Goal: Task Accomplishment & Management: Use online tool/utility

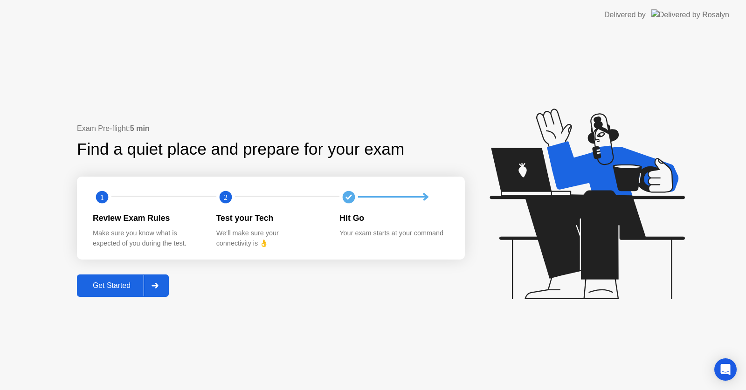
click at [161, 287] on div at bounding box center [155, 285] width 22 height 21
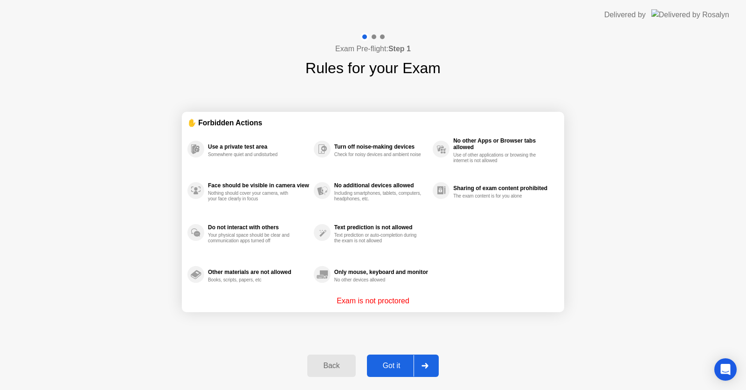
click at [425, 361] on div at bounding box center [424, 365] width 22 height 21
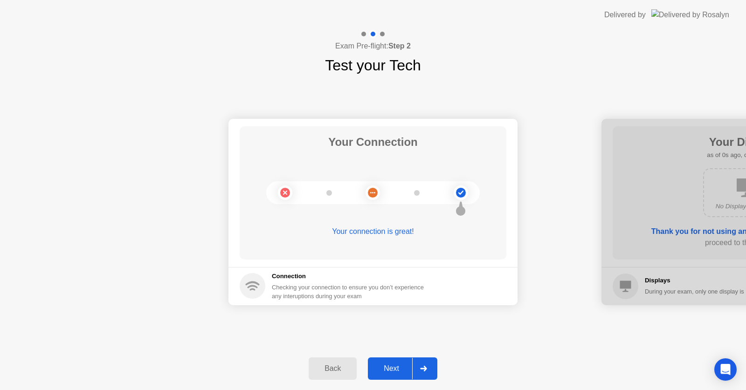
click at [425, 361] on div at bounding box center [423, 368] width 22 height 21
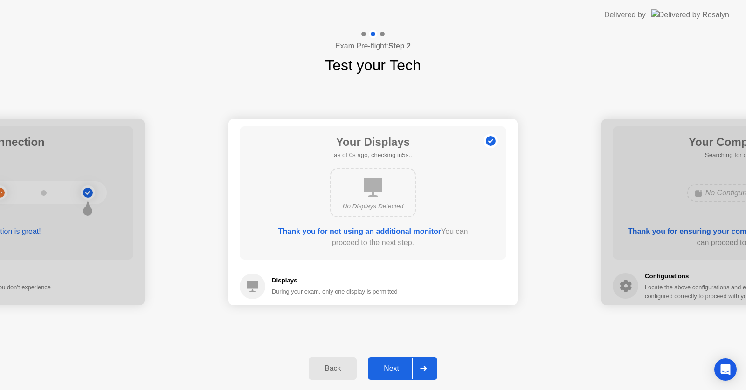
click at [425, 361] on div at bounding box center [423, 368] width 22 height 21
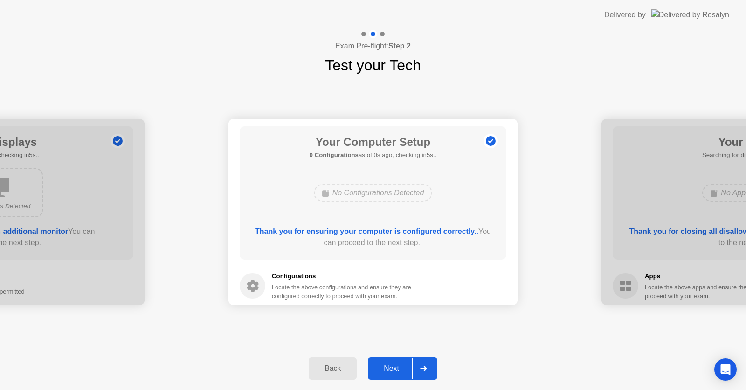
click at [425, 361] on div at bounding box center [423, 368] width 22 height 21
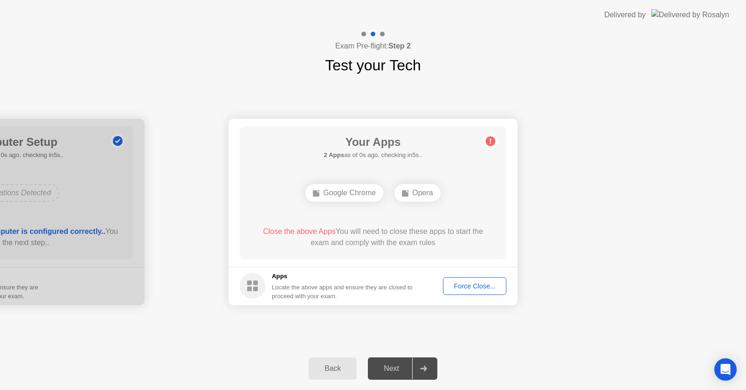
click at [425, 361] on div at bounding box center [423, 368] width 22 height 21
click at [463, 293] on button "Force Close..." at bounding box center [474, 286] width 63 height 18
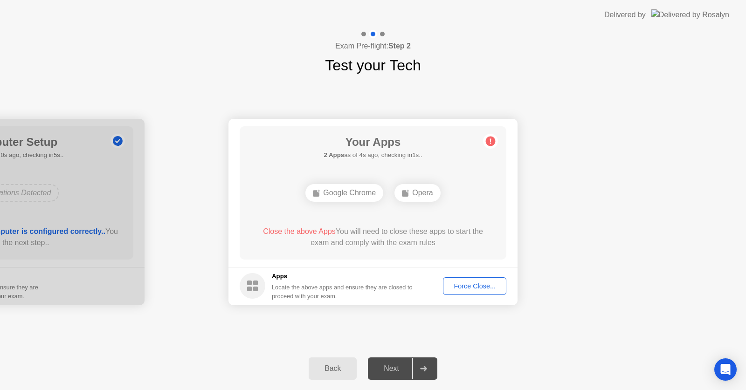
click at [460, 288] on div "Force Close..." at bounding box center [474, 285] width 57 height 7
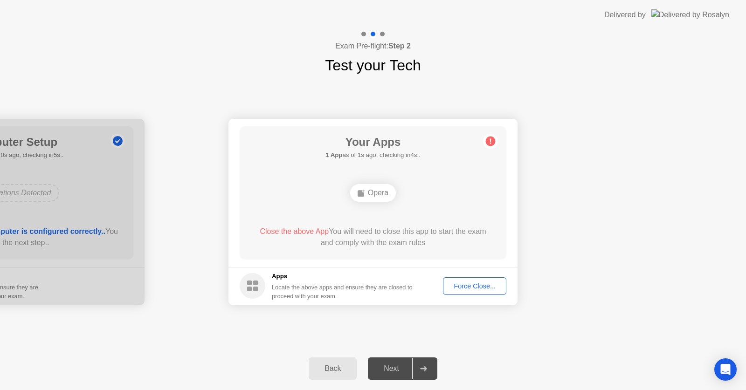
click at [426, 376] on div at bounding box center [423, 368] width 22 height 21
click at [471, 283] on div "Force Close..." at bounding box center [474, 285] width 57 height 7
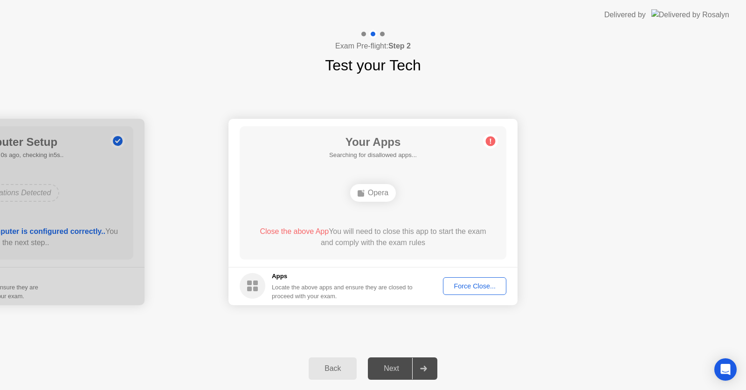
click at [462, 279] on footer "Apps Locate the above apps and ensure they are closed to proceed with your exam…" at bounding box center [372, 286] width 289 height 38
click at [462, 279] on button "Force Close..." at bounding box center [474, 286] width 63 height 18
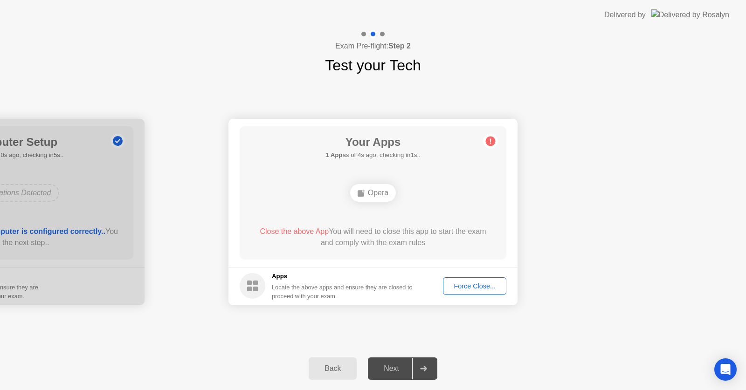
click at [488, 288] on div "Force Close..." at bounding box center [474, 285] width 57 height 7
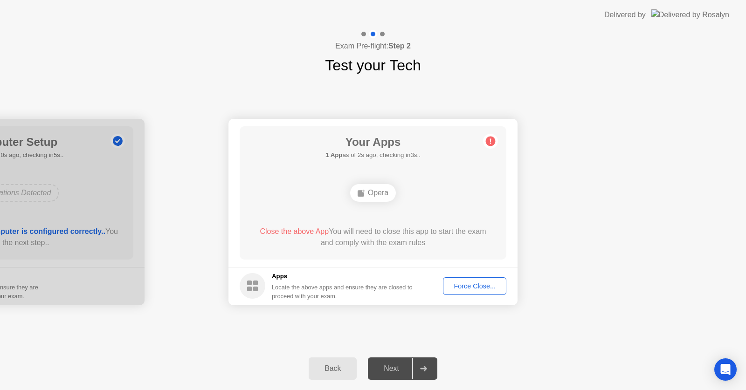
click at [336, 370] on div "Back" at bounding box center [332, 368] width 42 height 8
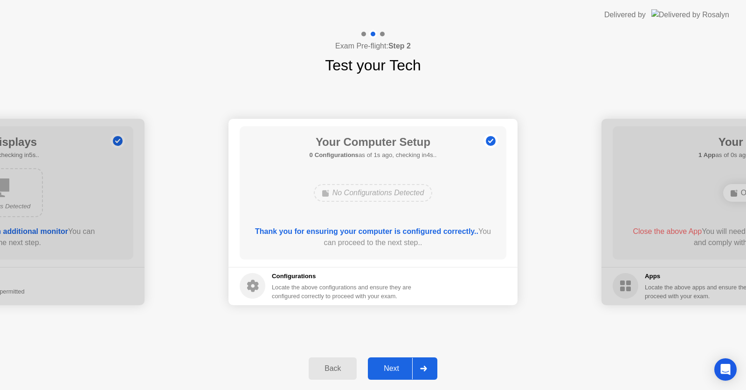
click at [432, 364] on div at bounding box center [423, 368] width 22 height 21
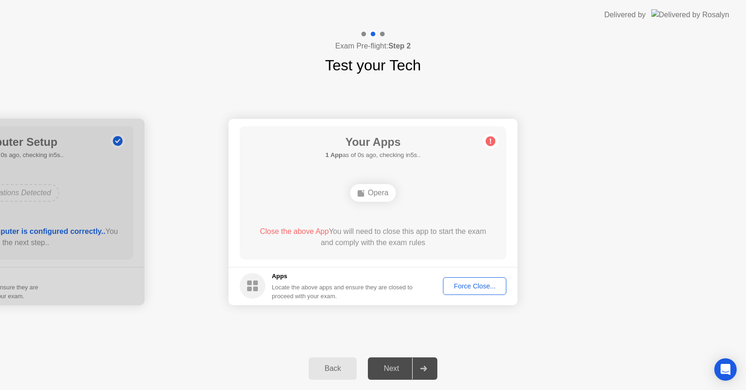
click at [457, 287] on div "Force Close..." at bounding box center [474, 285] width 57 height 7
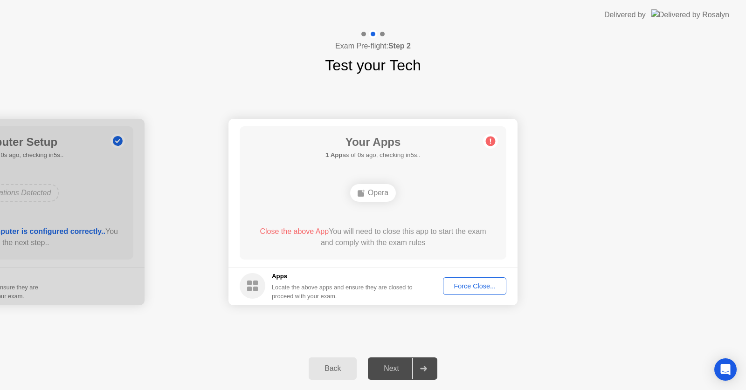
click at [480, 290] on div "Force Close..." at bounding box center [474, 285] width 57 height 7
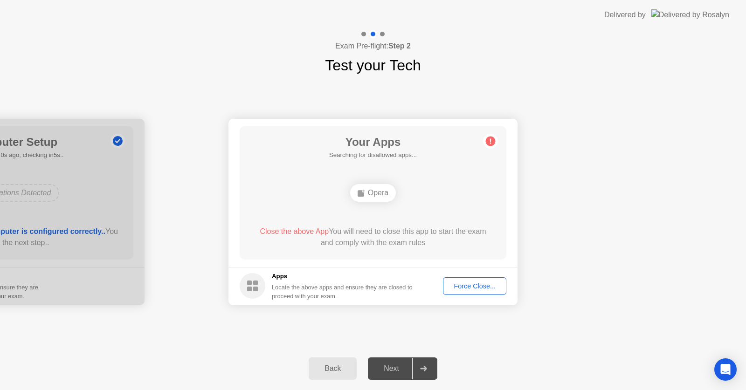
click at [337, 362] on button "Back" at bounding box center [333, 368] width 48 height 22
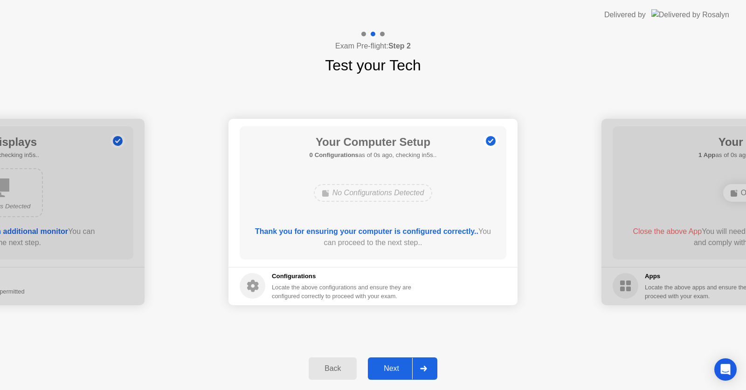
click at [395, 364] on div "Next" at bounding box center [390, 368] width 41 height 8
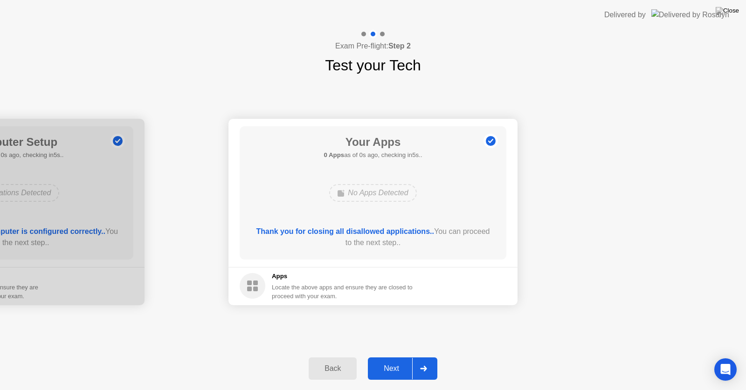
drag, startPoint x: 455, startPoint y: 288, endPoint x: 455, endPoint y: 298, distance: 10.7
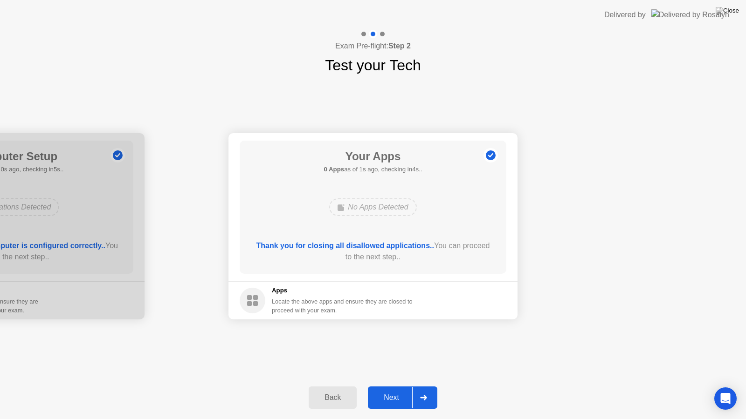
click at [390, 390] on div "Next" at bounding box center [390, 398] width 41 height 8
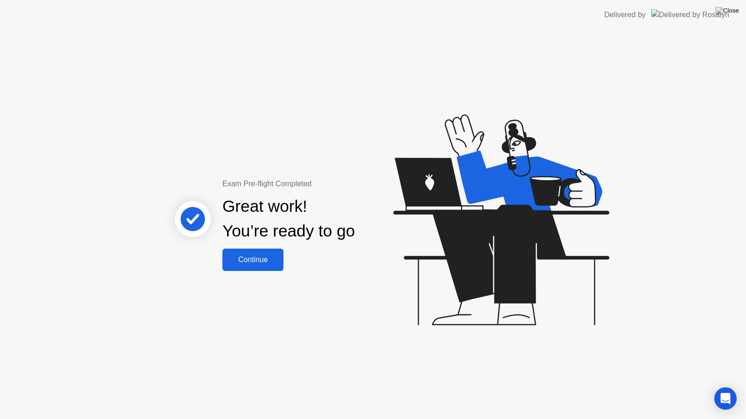
click at [262, 256] on div "Continue" at bounding box center [252, 260] width 55 height 8
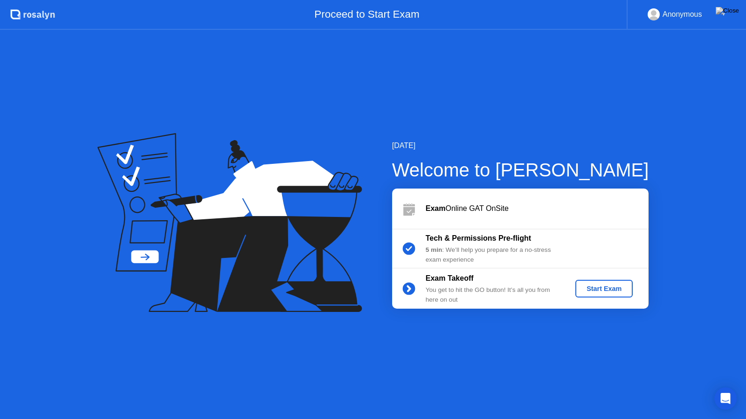
click at [602, 286] on div "Start Exam" at bounding box center [604, 288] width 50 height 7
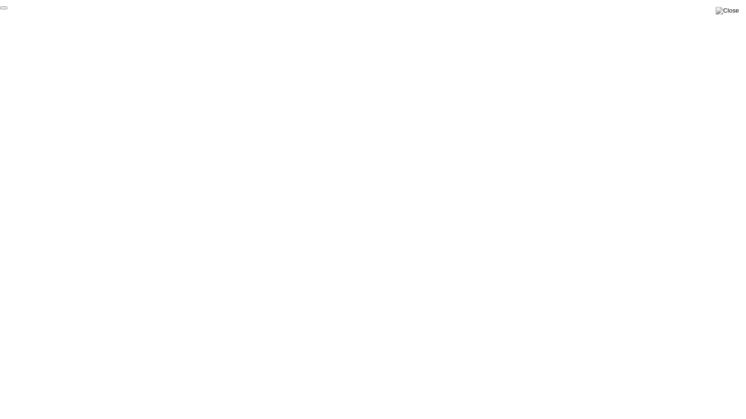
click div "End Proctoring Session"
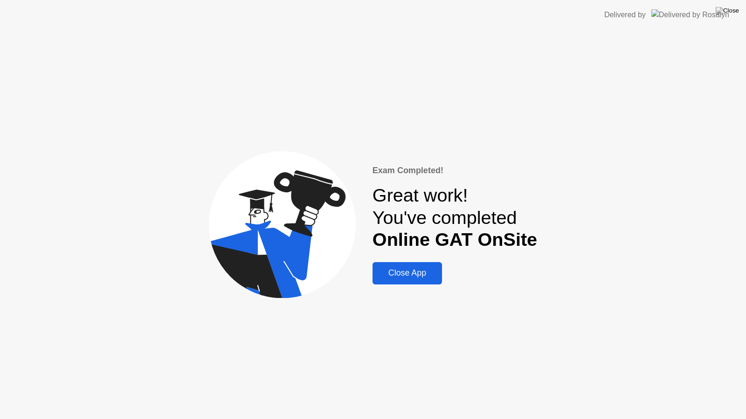
click at [409, 276] on div "Close App" at bounding box center [407, 273] width 64 height 10
